Goal: Information Seeking & Learning: Learn about a topic

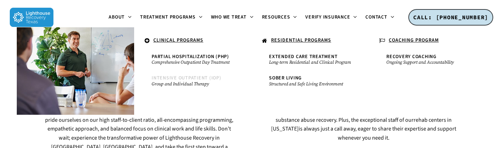
scroll to position [1126, 0]
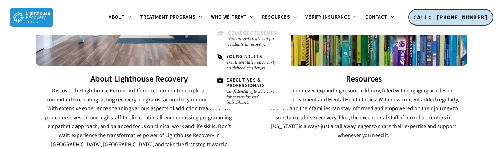
click at [243, 39] on small "Specialized treatment for students in recovery." at bounding box center [254, 41] width 52 height 11
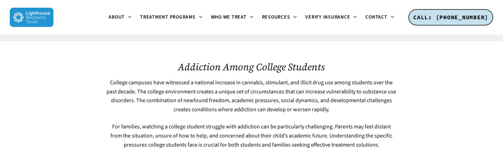
scroll to position [266, 0]
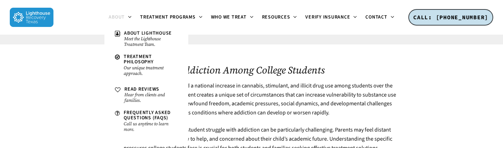
click at [115, 16] on span "About" at bounding box center [117, 17] width 16 height 7
click at [134, 33] on span "About Lighthouse" at bounding box center [148, 33] width 48 height 7
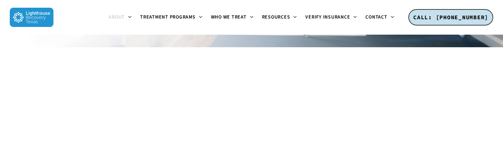
scroll to position [351, 0]
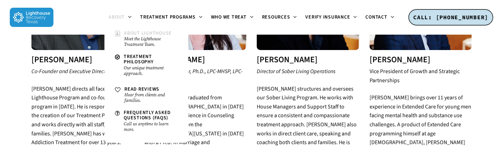
click at [130, 37] on small "Meet the Lighthouse Treatment Team." at bounding box center [151, 41] width 54 height 11
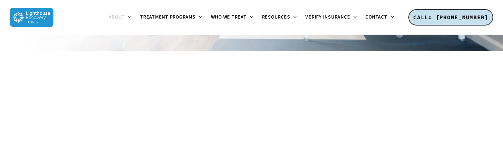
scroll to position [479, 0]
